Goal: Complete application form

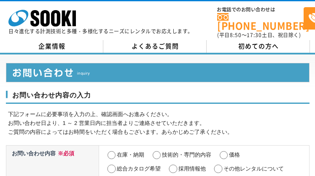
select select "26"
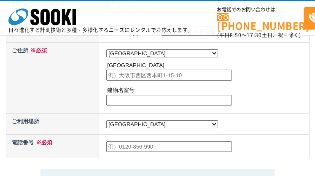
radio input "true"
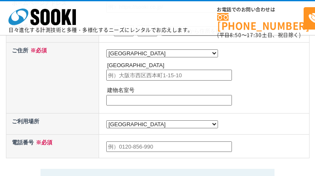
radio input "true"
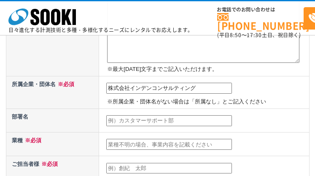
type input "株式会社インデンコンサルティング"
type input "営業部"
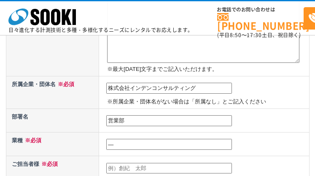
type input "―"
type input "[PERSON_NAME]"
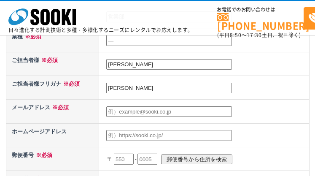
type input "[PERSON_NAME]"
type input "[EMAIL_ADDRESS][DOMAIN_NAME]"
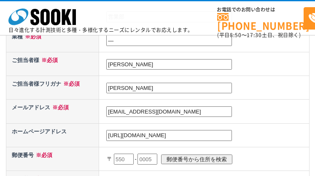
type input "[URL][DOMAIN_NAME]"
type input "604"
type input "6048"
type input "8166"
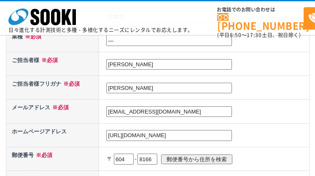
scroll to position [405, 0]
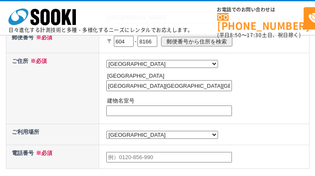
type input "[GEOGRAPHIC_DATA][GEOGRAPHIC_DATA][GEOGRAPHIC_DATA]"
type input "―"
type input "0752565559"
type textarea "新規顧客の開拓で苦労されていませんか？ 弊社のサービスなら、貴社の商品やサービスについて掲載するだけで、見込み顧客からの問い合わせを獲得できます。 ノーリスク…"
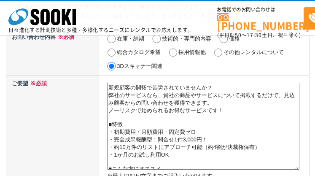
scroll to position [126, 0]
